Goal: Information Seeking & Learning: Learn about a topic

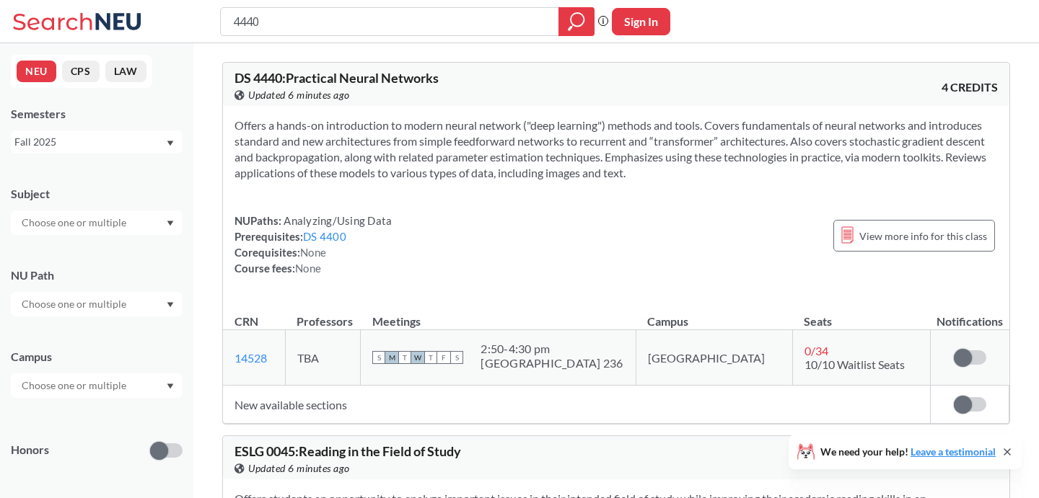
click at [111, 136] on div "Fall 2025" at bounding box center [89, 142] width 151 height 16
click at [104, 257] on div "Summer Full 2025" at bounding box center [100, 253] width 163 height 16
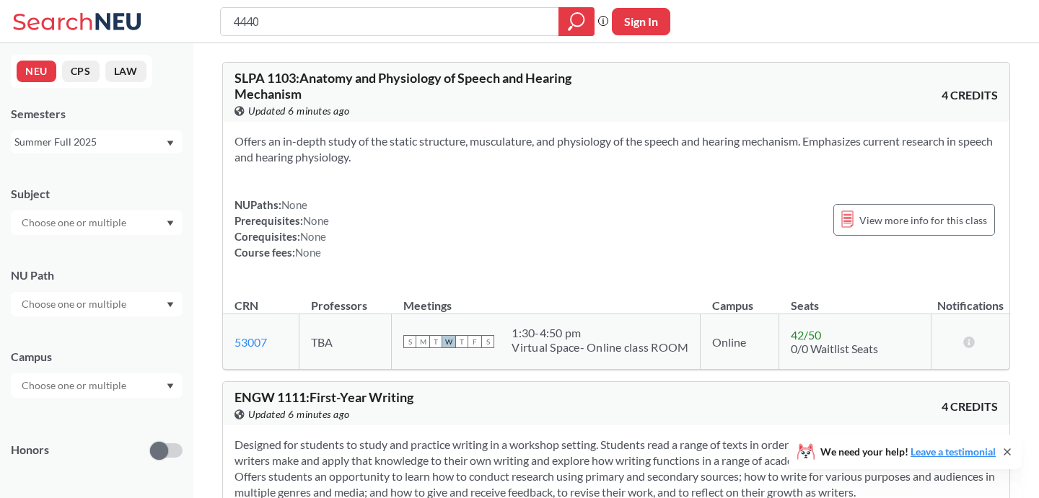
click at [153, 143] on div "Summer Full 2025" at bounding box center [89, 142] width 151 height 16
click at [130, 222] on div "Summer 1 2025" at bounding box center [100, 229] width 163 height 16
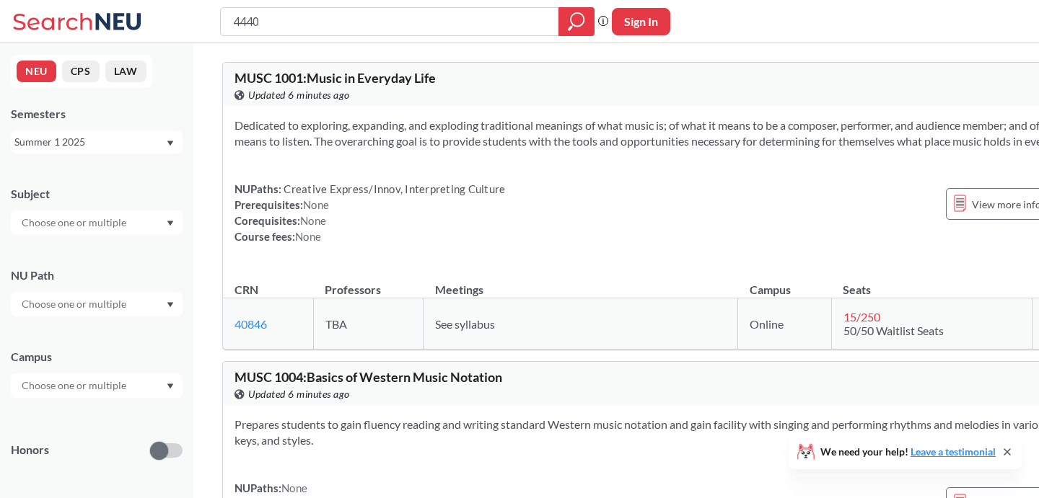
drag, startPoint x: 338, startPoint y: 30, endPoint x: 177, endPoint y: 30, distance: 161.6
click at [177, 30] on div "4440 Phrase search guarantees the exact search appears in the results. Ex. If y…" at bounding box center [519, 21] width 1039 height 43
type input "4"
type input "music lesson"
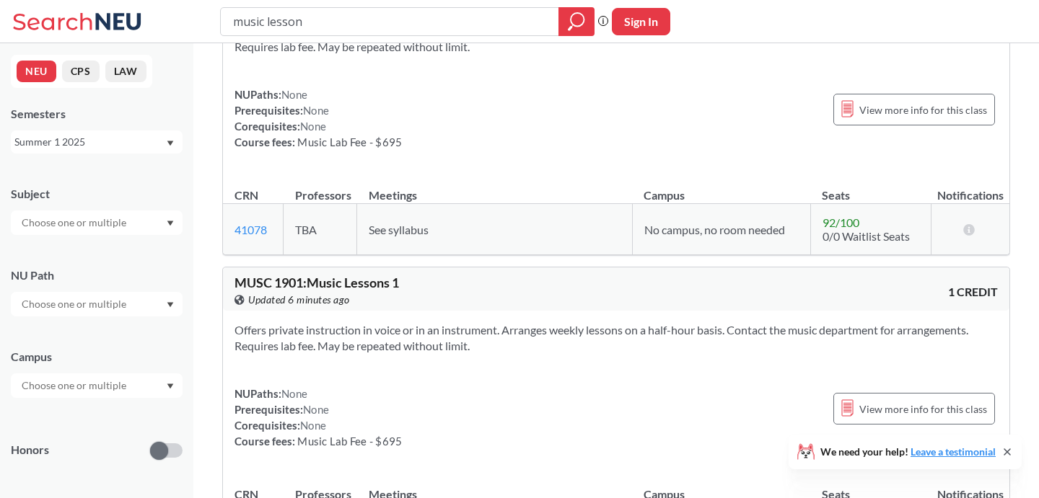
scroll to position [97, 0]
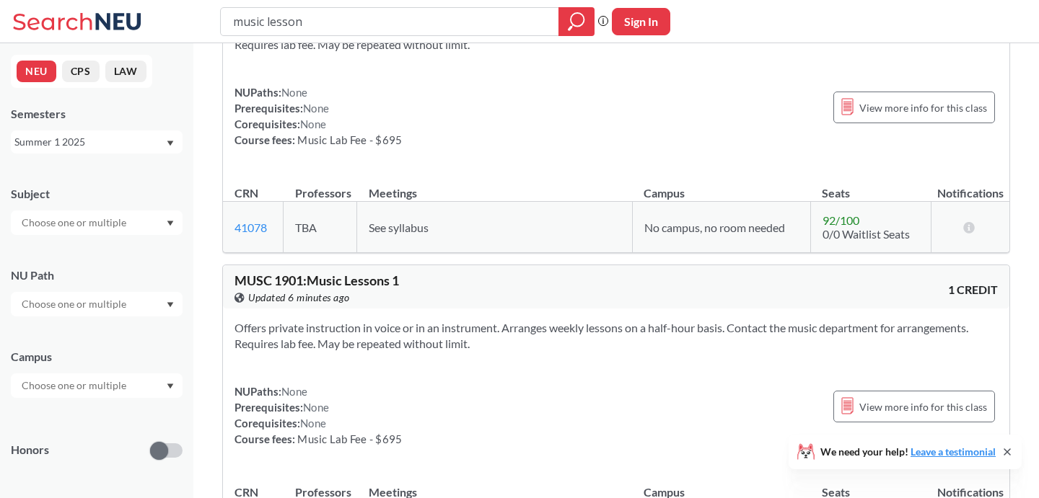
click at [160, 144] on div "Summer 1 2025" at bounding box center [89, 142] width 151 height 16
click at [148, 239] on div "Summer Full 2025" at bounding box center [97, 253] width 172 height 40
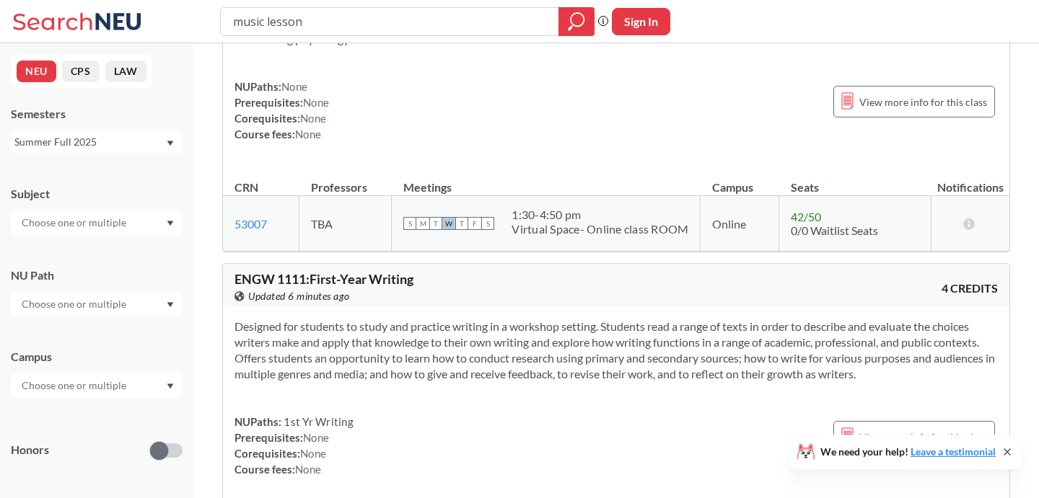
scroll to position [288, 0]
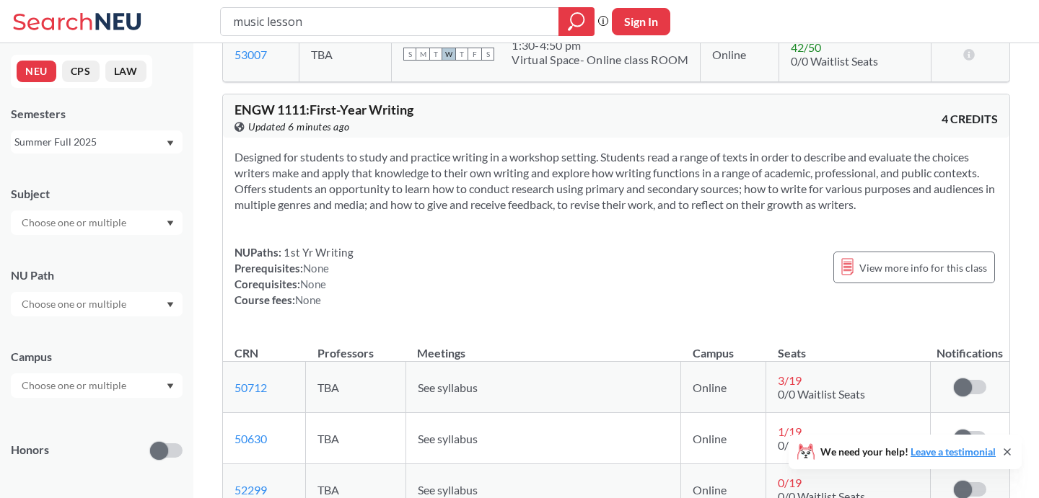
click at [123, 151] on div "Summer Full 2025" at bounding box center [97, 142] width 172 height 23
click at [131, 142] on div "Summer Full 2025" at bounding box center [89, 142] width 151 height 16
click at [143, 147] on div "Summer Full 2025" at bounding box center [89, 142] width 151 height 16
click at [117, 216] on div "Summer 2 2025" at bounding box center [100, 214] width 163 height 16
